Goal: Transaction & Acquisition: Purchase product/service

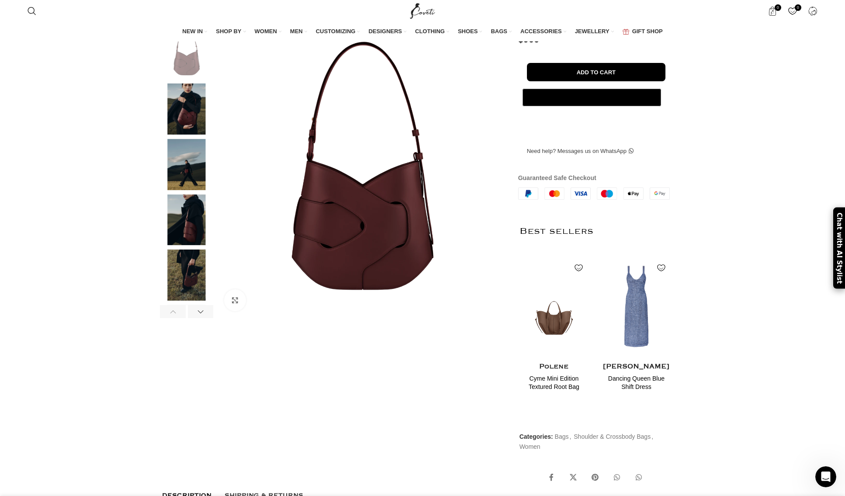
scroll to position [156, 0]
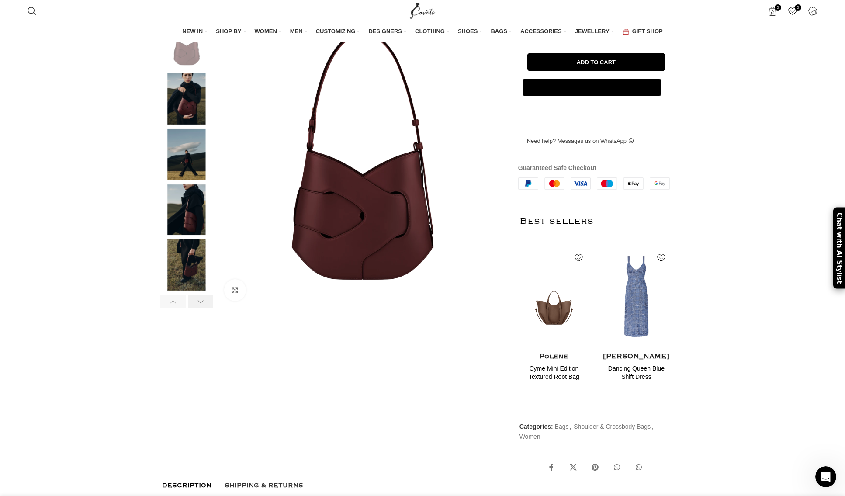
click at [202, 308] on div at bounding box center [201, 301] width 26 height 13
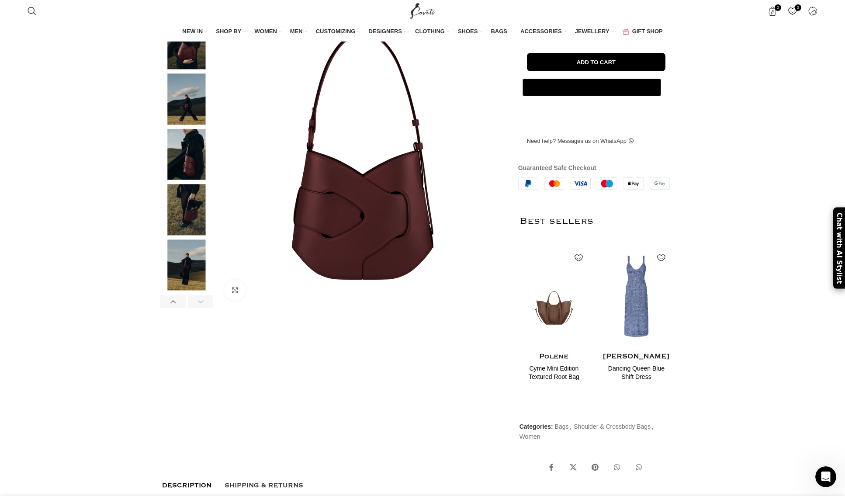
scroll to position [0, 0]
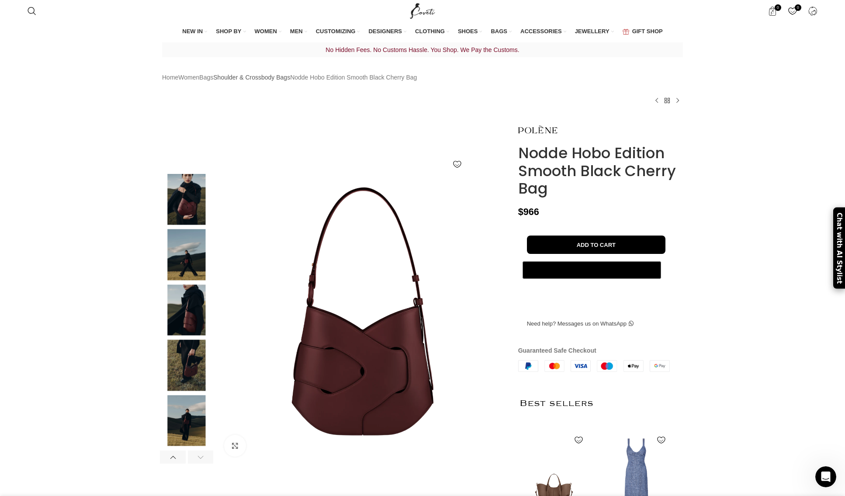
click at [290, 82] on link "Shoulder & Crossbody Bags" at bounding box center [251, 78] width 77 height 10
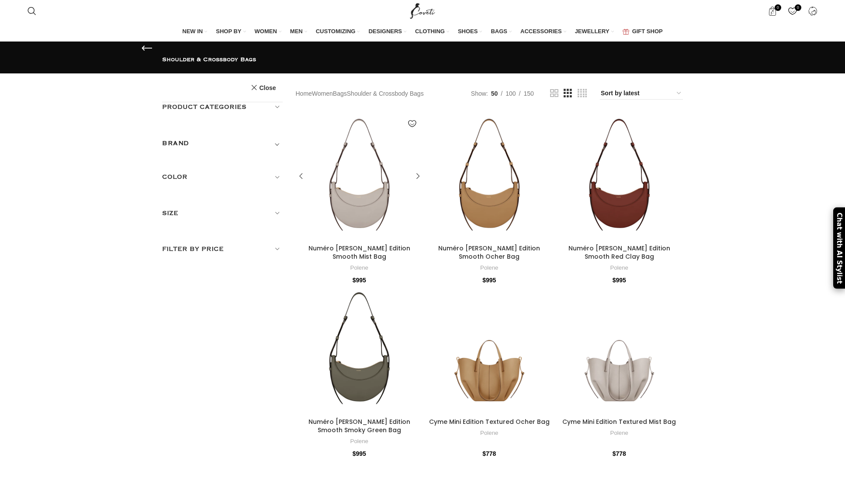
click at [374, 194] on div at bounding box center [375, 177] width 32 height 128
